Goal: Task Accomplishment & Management: Complete application form

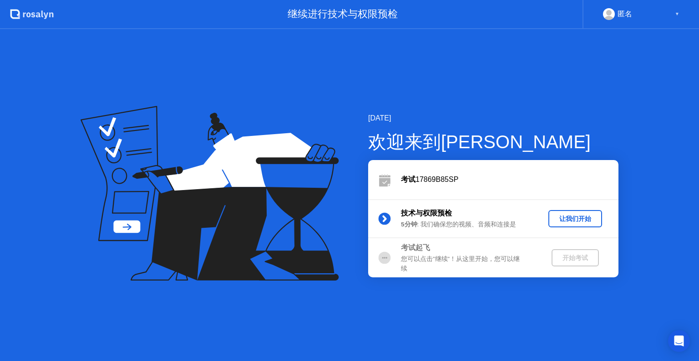
click at [586, 224] on button "让我们开始" at bounding box center [575, 218] width 54 height 17
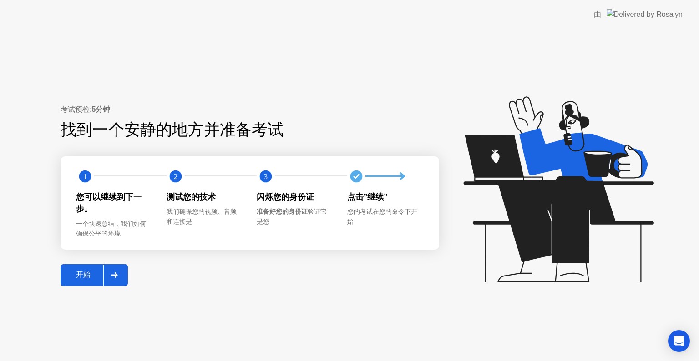
click at [81, 269] on button "开始" at bounding box center [93, 275] width 67 height 22
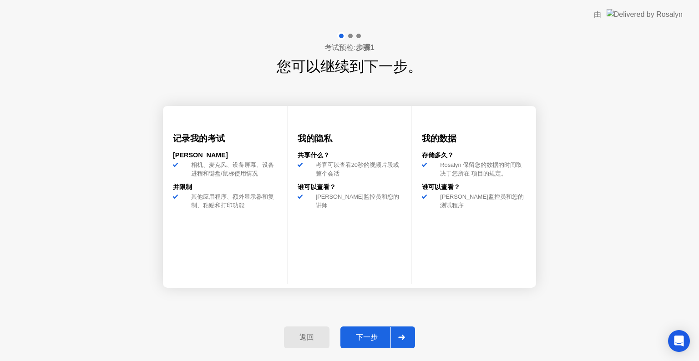
click at [358, 339] on div "下一步" at bounding box center [366, 338] width 47 height 10
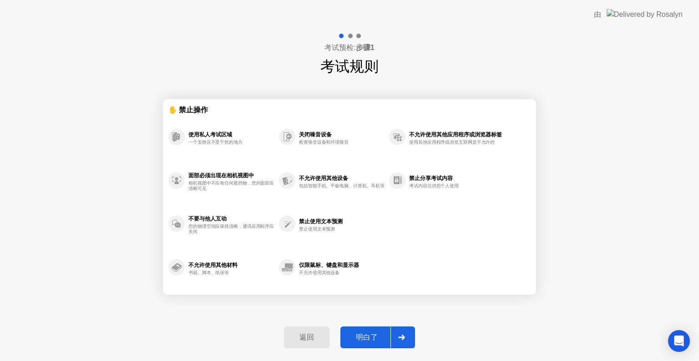
click at [362, 339] on div "明白了" at bounding box center [366, 338] width 47 height 10
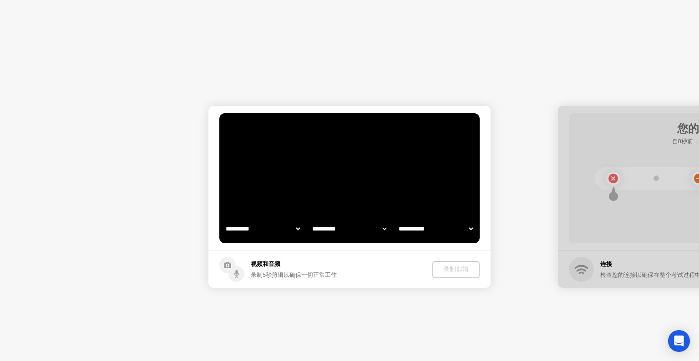
select select "**********"
select select "*******"
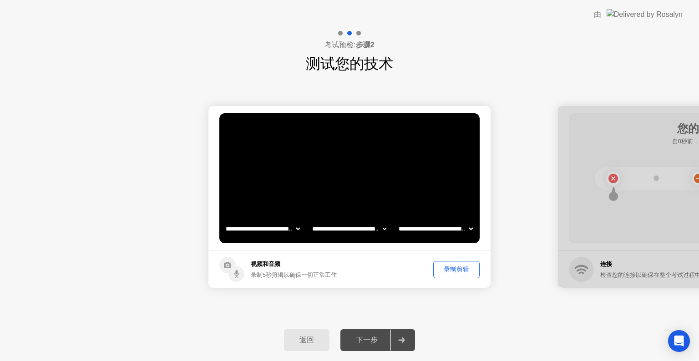
click at [362, 339] on div "下一步" at bounding box center [366, 341] width 47 height 10
click at [463, 267] on div "录制剪辑" at bounding box center [456, 269] width 40 height 9
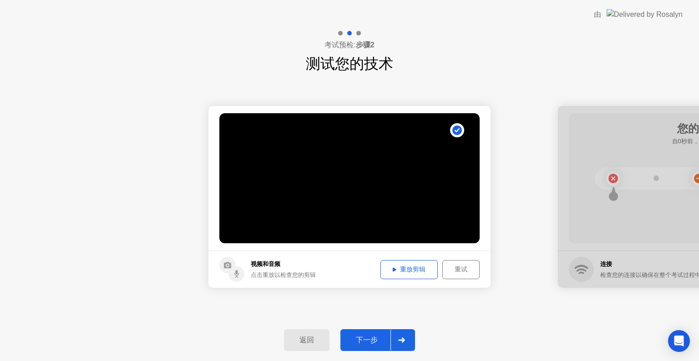
click at [367, 343] on div "下一步" at bounding box center [366, 341] width 47 height 10
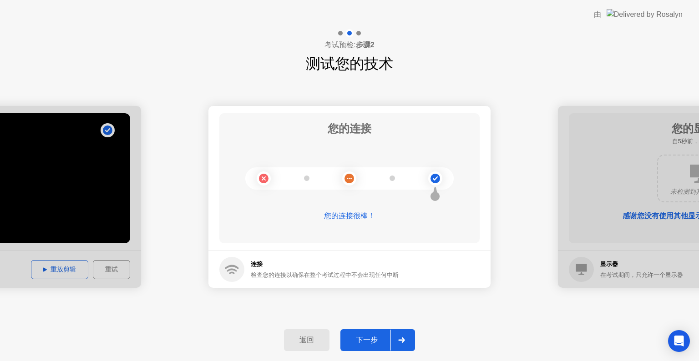
click at [367, 343] on div "下一步" at bounding box center [366, 341] width 47 height 10
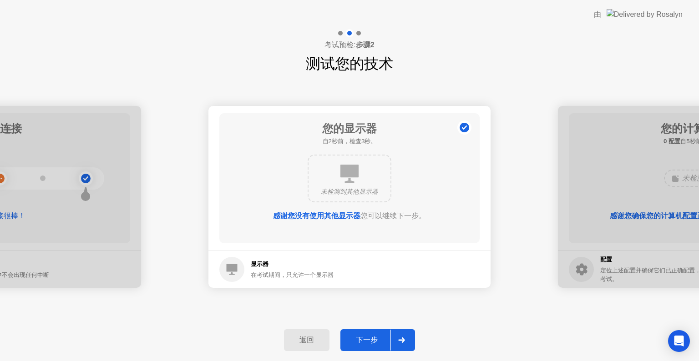
click at [367, 343] on div "下一步" at bounding box center [366, 341] width 47 height 10
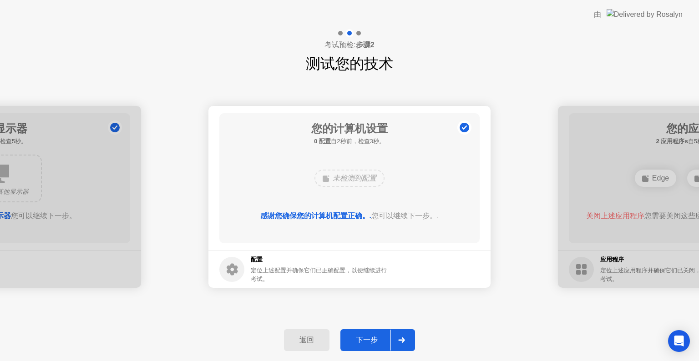
click at [367, 343] on div "下一步" at bounding box center [366, 341] width 47 height 10
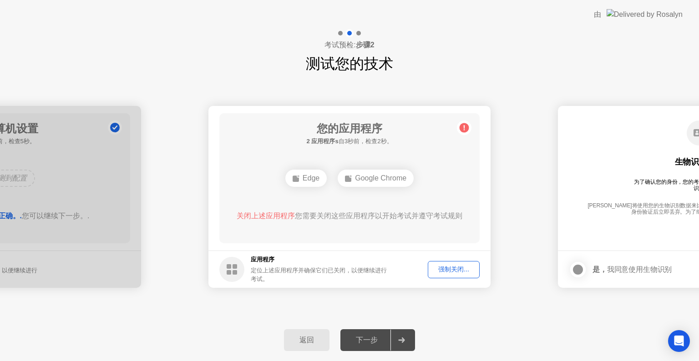
click at [459, 267] on div "强制关闭..." at bounding box center [453, 269] width 45 height 9
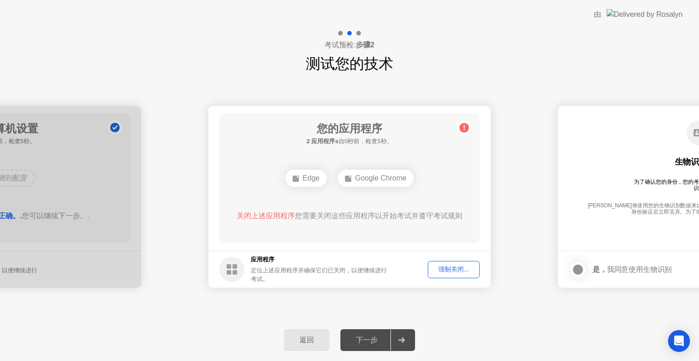
click at [457, 268] on div "强制关闭..." at bounding box center [453, 269] width 45 height 9
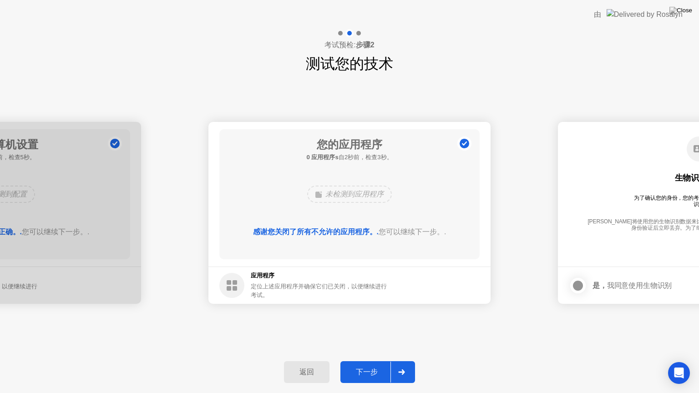
click at [364, 361] on div "下一步" at bounding box center [366, 372] width 47 height 10
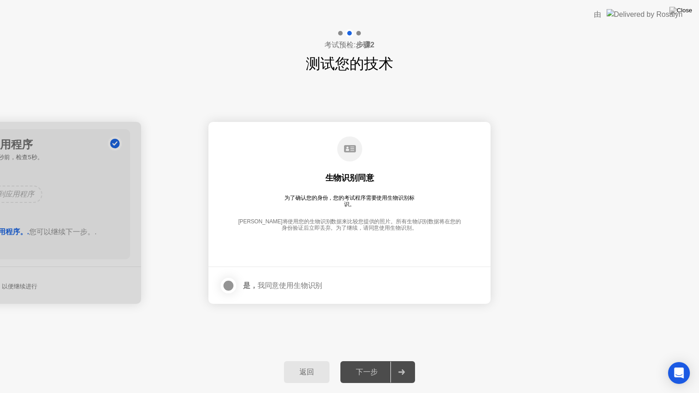
click at [230, 285] on div at bounding box center [228, 285] width 11 height 11
click at [370, 361] on div "下一步" at bounding box center [366, 372] width 47 height 10
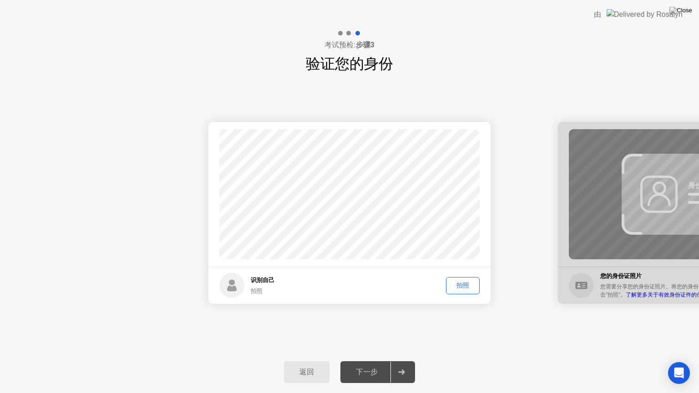
click at [453, 287] on div "拍照" at bounding box center [462, 285] width 27 height 9
click at [364, 361] on div "下一步" at bounding box center [366, 372] width 47 height 10
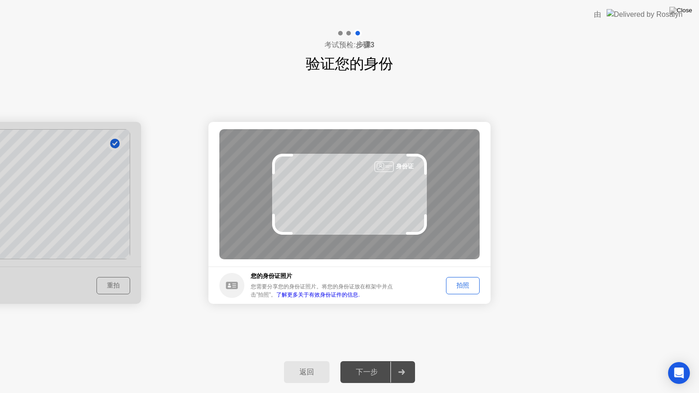
click at [237, 286] on icon at bounding box center [232, 285] width 12 height 7
click at [468, 285] on div "拍照" at bounding box center [462, 285] width 27 height 9
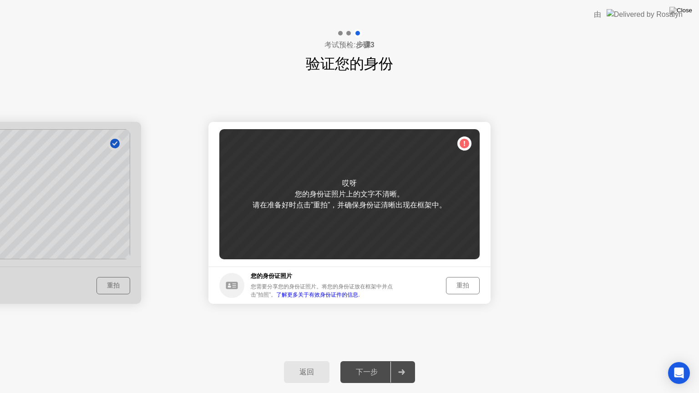
click at [468, 284] on div "重拍" at bounding box center [462, 285] width 27 height 9
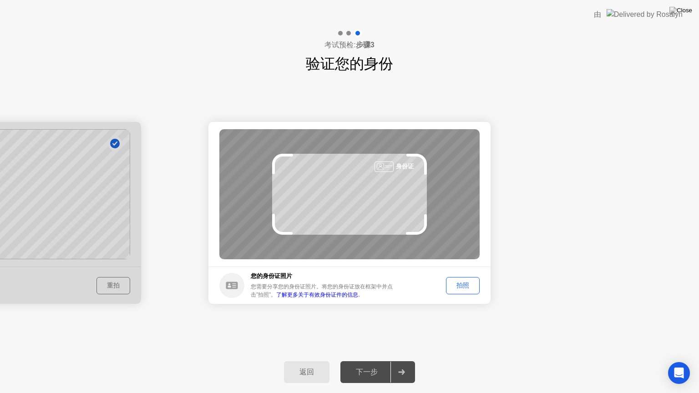
click at [471, 286] on div "拍照" at bounding box center [462, 285] width 27 height 9
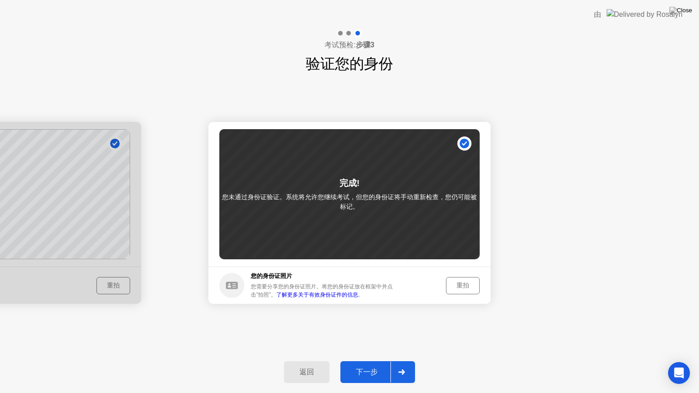
click at [362, 361] on div "下一步" at bounding box center [366, 372] width 47 height 10
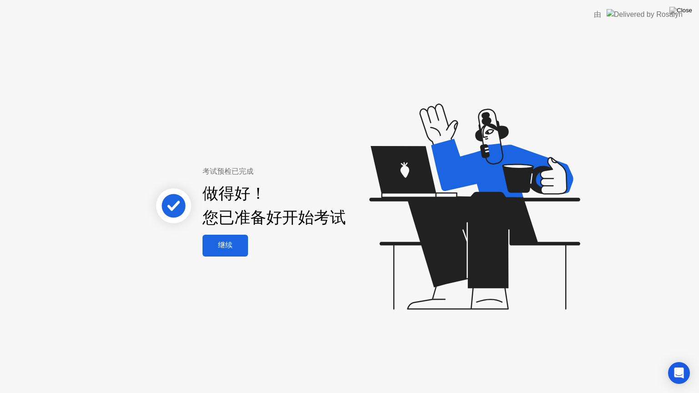
drag, startPoint x: 575, startPoint y: 73, endPoint x: 571, endPoint y: 86, distance: 14.1
click at [571, 86] on div "考试预检已完成 做得好！ 您已准备好开始考试 继续" at bounding box center [349, 211] width 699 height 364
click at [242, 241] on div "继续" at bounding box center [225, 246] width 40 height 10
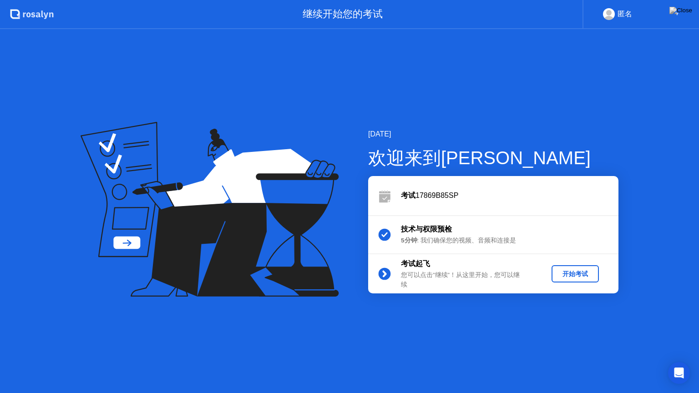
click at [576, 270] on div "开始考试" at bounding box center [575, 274] width 40 height 9
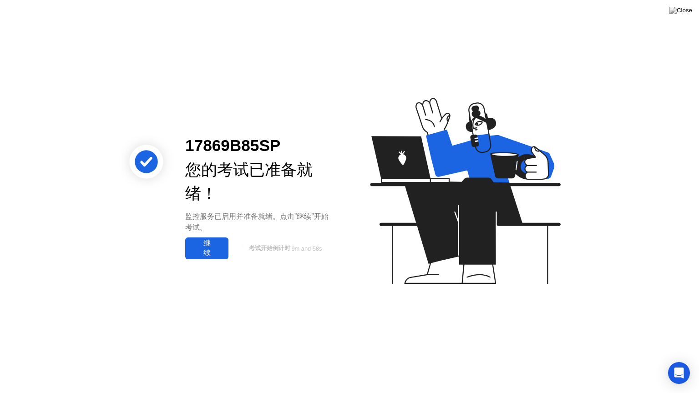
click at [211, 252] on div "继续" at bounding box center [207, 248] width 38 height 19
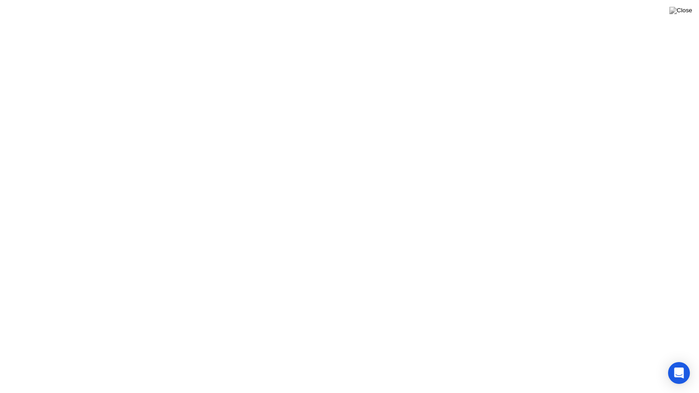
click div "明白了!"
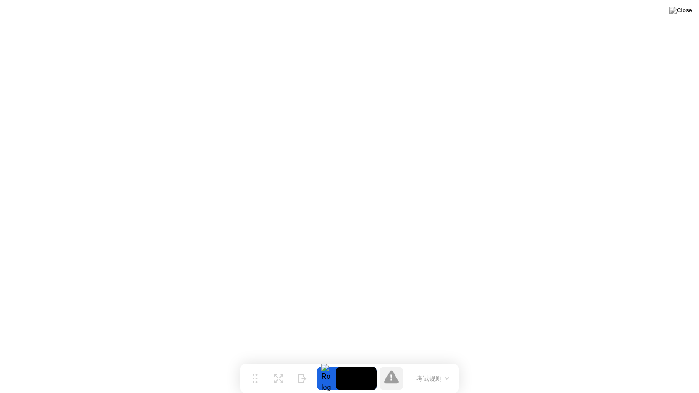
click at [445, 361] on button "考试规则" at bounding box center [432, 379] width 38 height 10
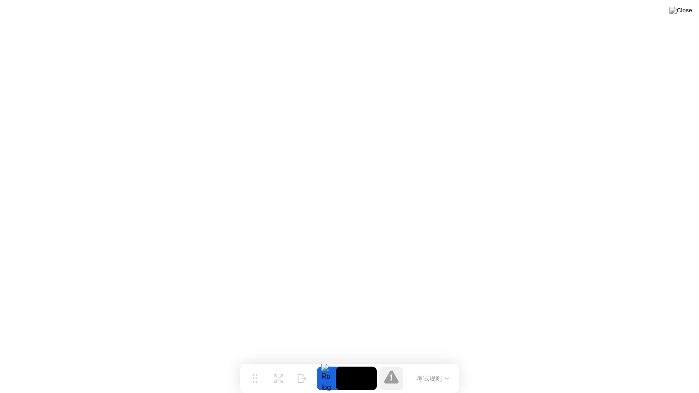
click at [393, 361] on icon at bounding box center [391, 376] width 15 height 13
click at [326, 361] on div at bounding box center [326, 379] width 19 height 24
click at [294, 361] on button "隐藏" at bounding box center [302, 379] width 24 height 24
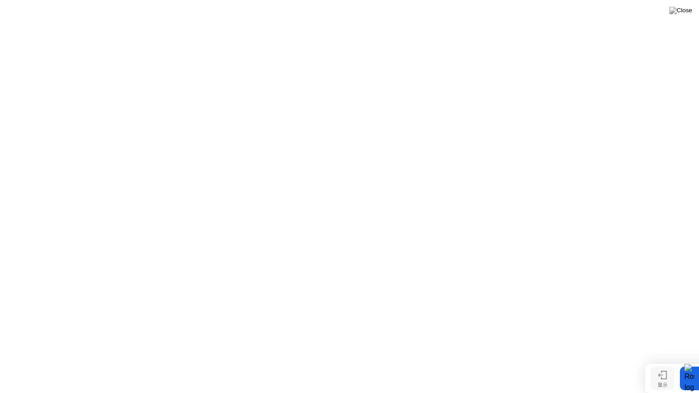
click at [663, 361] on icon at bounding box center [662, 375] width 9 height 9
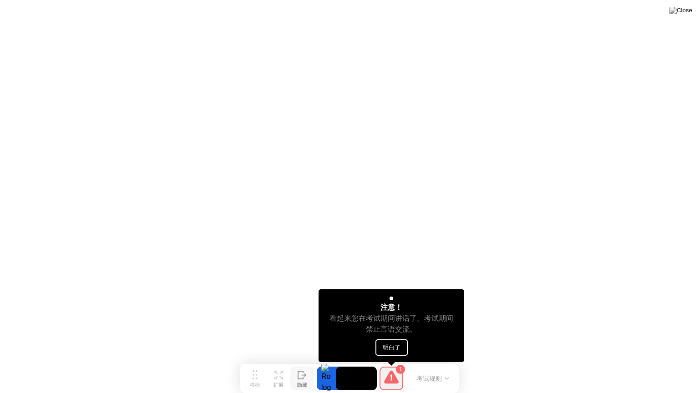
click at [395, 344] on button "明白了" at bounding box center [391, 347] width 32 height 16
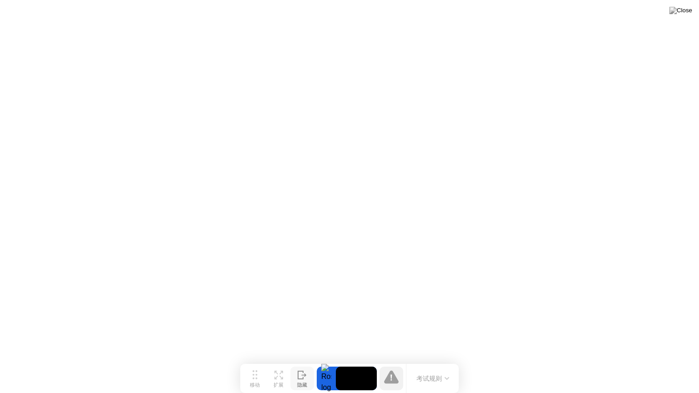
click at [424, 361] on button "考试规则" at bounding box center [432, 379] width 38 height 10
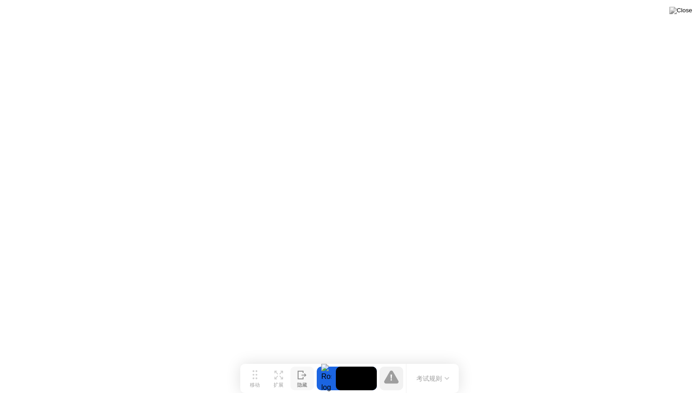
click at [334, 361] on div at bounding box center [326, 379] width 19 height 24
click at [357, 361] on video at bounding box center [356, 379] width 41 height 24
click at [423, 361] on button "考试规则" at bounding box center [432, 379] width 38 height 10
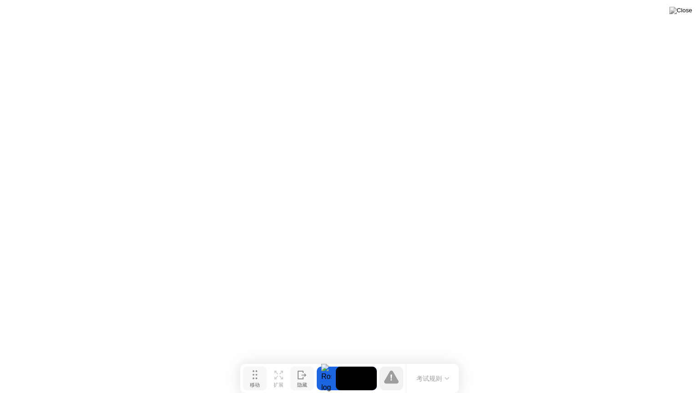
click at [252, 361] on button "移动" at bounding box center [255, 379] width 24 height 24
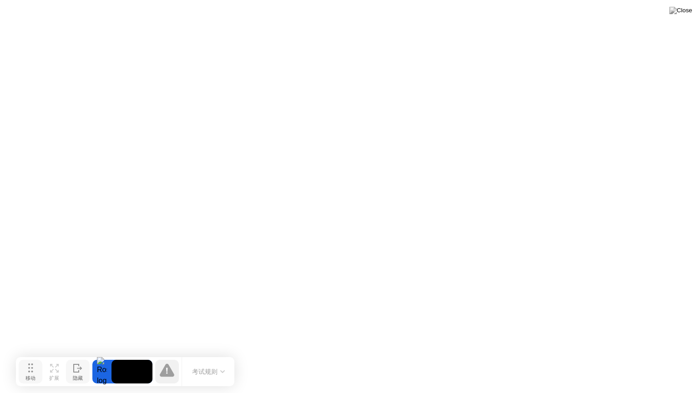
drag, startPoint x: 252, startPoint y: 378, endPoint x: 19, endPoint y: 371, distance: 232.5
click at [19, 361] on button "移动" at bounding box center [31, 372] width 24 height 24
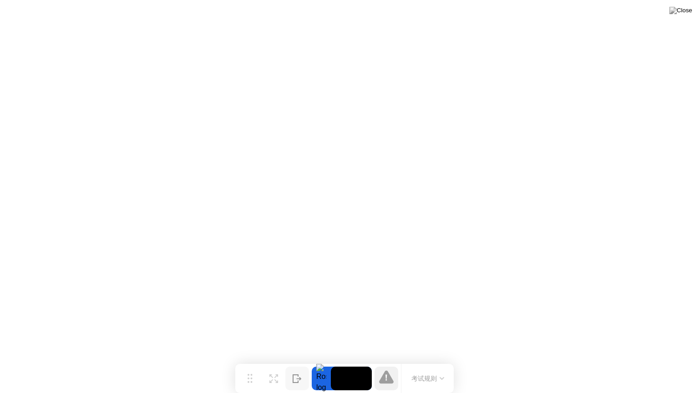
drag, startPoint x: 27, startPoint y: 373, endPoint x: 255, endPoint y: 391, distance: 228.1
click at [255, 361] on div "移动 扩展 隐藏 考试规则" at bounding box center [344, 378] width 218 height 29
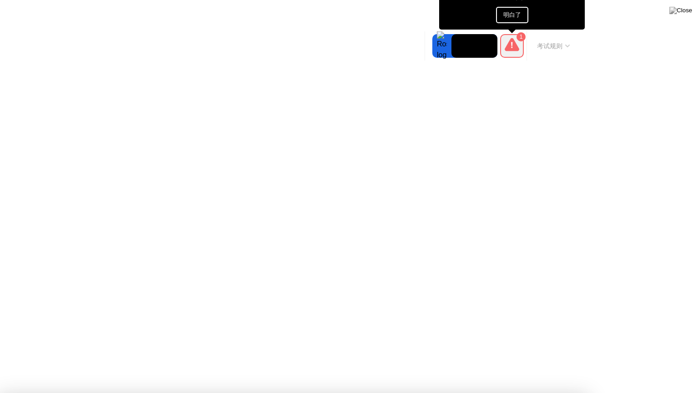
click at [511, 41] on icon at bounding box center [511, 44] width 15 height 13
click at [511, 11] on button "明白了" at bounding box center [512, 15] width 32 height 16
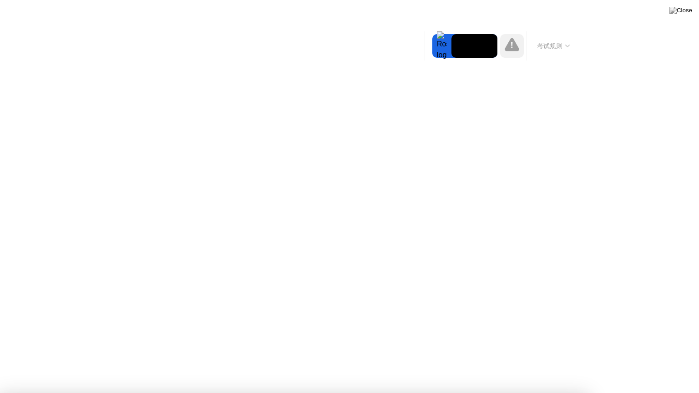
click at [511, 38] on icon at bounding box center [511, 44] width 15 height 15
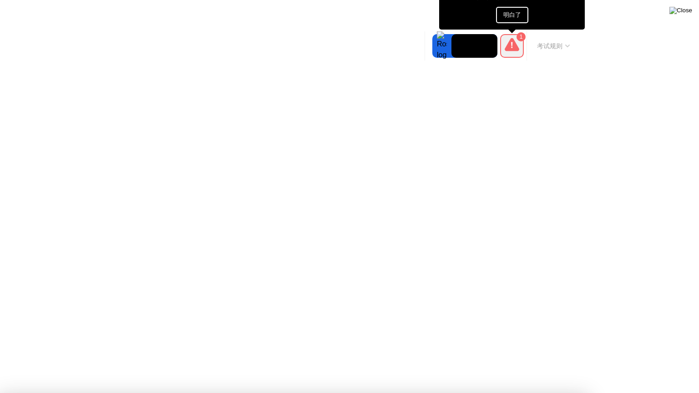
click at [684, 14] on img at bounding box center [680, 10] width 23 height 7
click at [684, 11] on img at bounding box center [680, 10] width 23 height 7
click at [684, 12] on img at bounding box center [680, 10] width 23 height 7
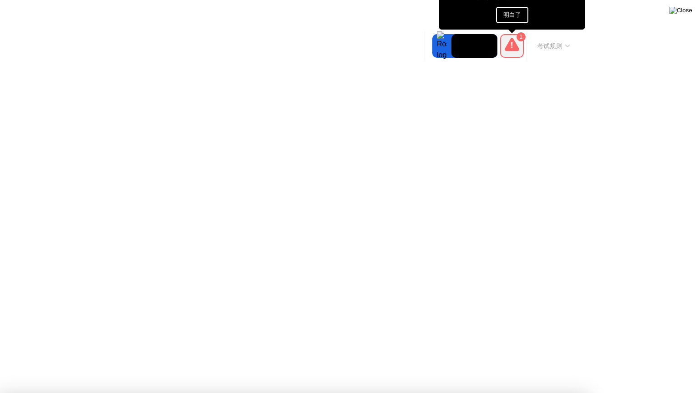
click at [685, 10] on img at bounding box center [680, 10] width 23 height 7
click at [687, 16] on button at bounding box center [680, 11] width 27 height 12
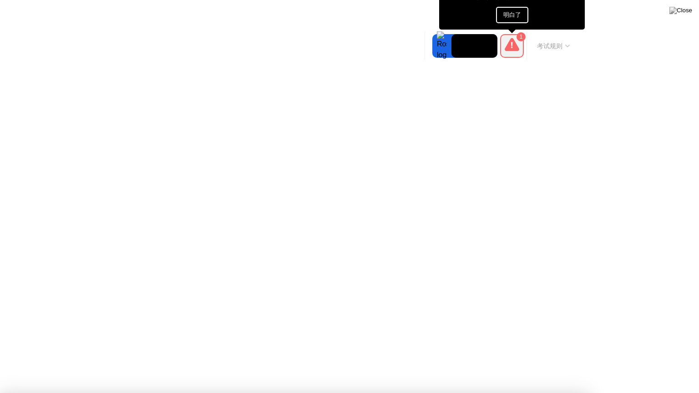
click at [687, 16] on button at bounding box center [680, 11] width 27 height 12
click at [689, 5] on button at bounding box center [680, 11] width 27 height 12
click at [517, 13] on button "明白了" at bounding box center [512, 15] width 32 height 16
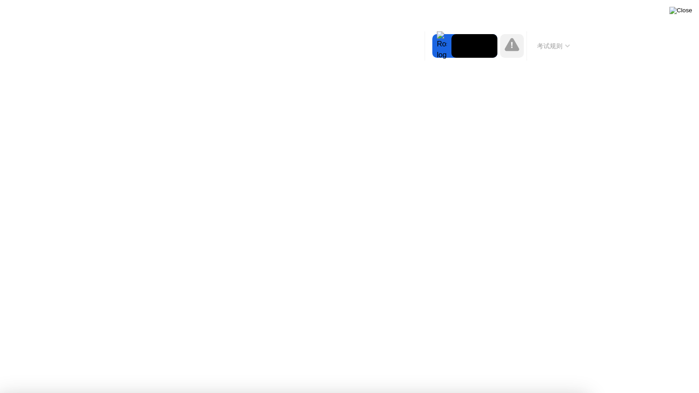
click at [685, 13] on img at bounding box center [680, 10] width 23 height 7
drag, startPoint x: 685, startPoint y: 13, endPoint x: 473, endPoint y: 122, distance: 237.8
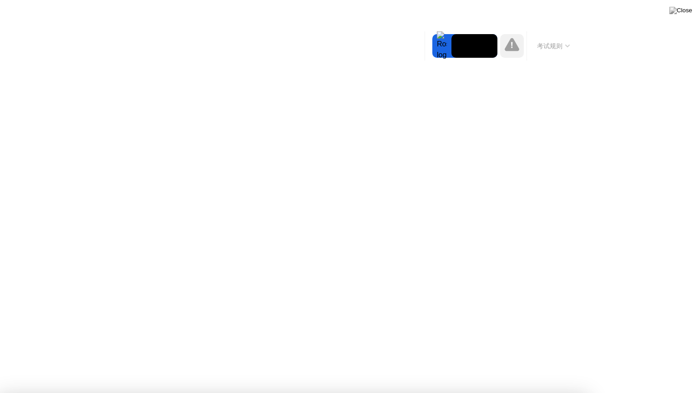
click at [599, 57] on body "注意！ 考官在您的会话中审查了一个标记的事件，并想让您知道以下内容: 看起来有其他人进入了考场。考试期间只允许考生在场。 明白了! 注意！ 考官在您的会话中审…" at bounding box center [349, 196] width 699 height 393
click at [692, 11] on button at bounding box center [680, 11] width 27 height 12
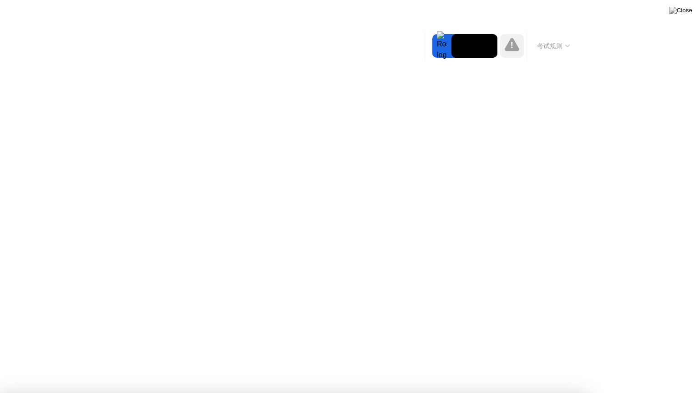
click at [692, 11] on button at bounding box center [680, 11] width 27 height 12
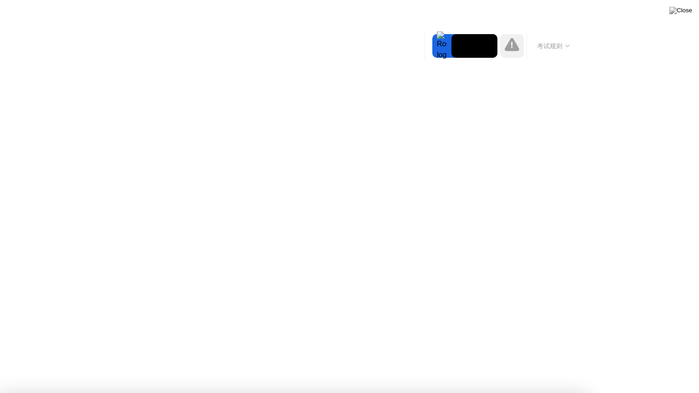
click at [692, 11] on button at bounding box center [680, 11] width 27 height 12
click at [690, 11] on img at bounding box center [680, 10] width 23 height 7
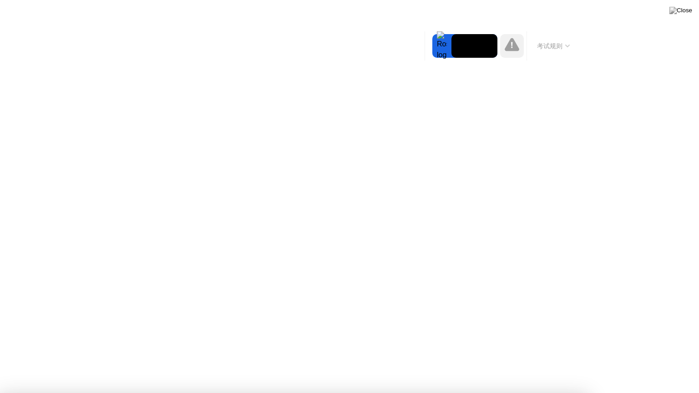
click at [684, 12] on img at bounding box center [680, 10] width 23 height 7
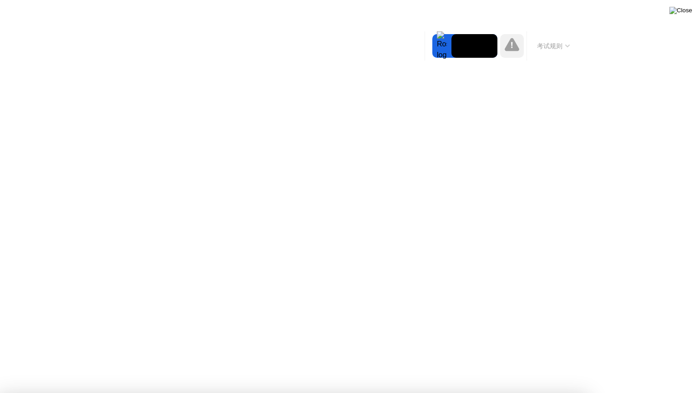
click at [684, 12] on img at bounding box center [680, 10] width 23 height 7
drag, startPoint x: 684, startPoint y: 12, endPoint x: 695, endPoint y: 9, distance: 11.8
click at [685, 12] on img at bounding box center [680, 10] width 23 height 7
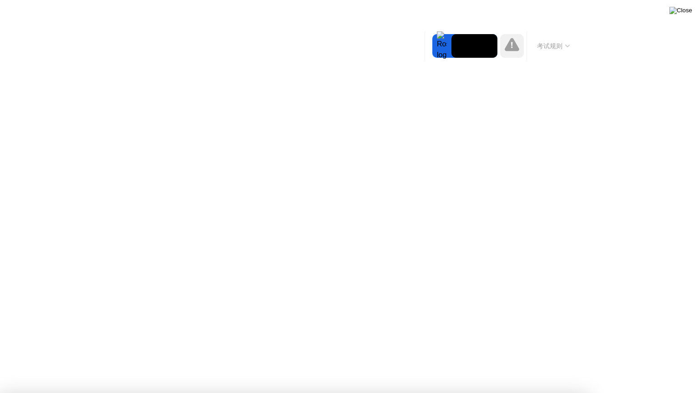
click at [686, 11] on img at bounding box center [680, 10] width 23 height 7
